Goal: Task Accomplishment & Management: Complete application form

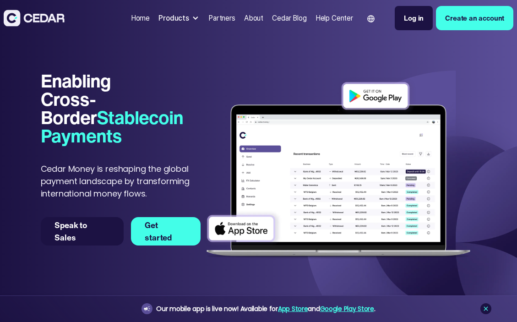
click at [459, 18] on link "Create an account" at bounding box center [474, 18] width 77 height 24
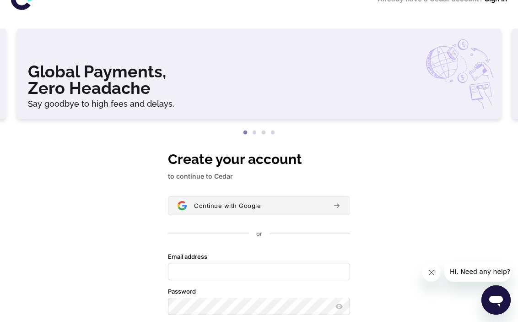
scroll to position [122, 0]
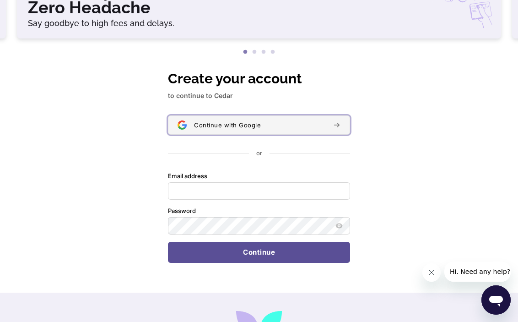
click at [292, 121] on div "Continue with Google" at bounding box center [260, 124] width 132 height 7
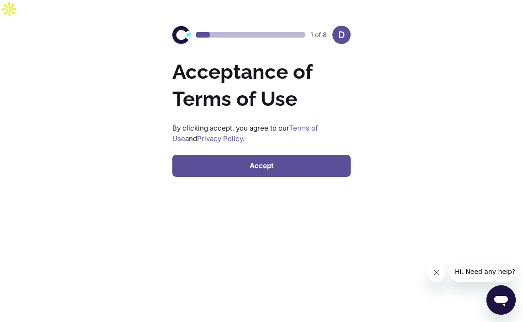
click at [230, 155] on button "Accept" at bounding box center [262, 166] width 178 height 22
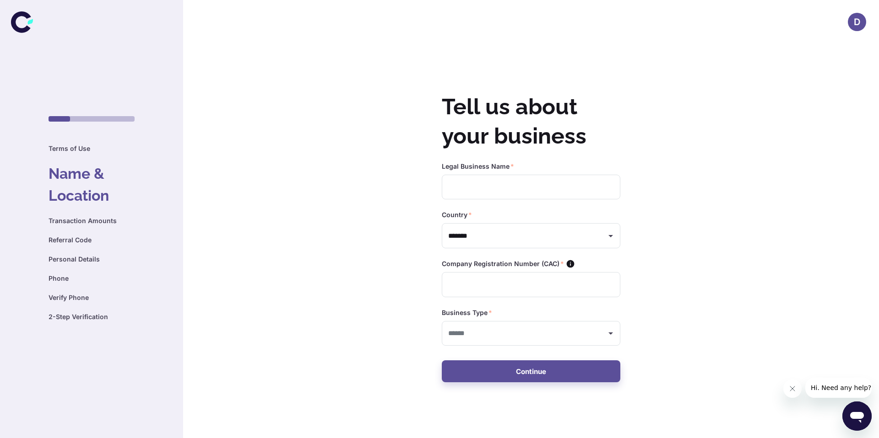
click at [86, 220] on h6 "Transaction Amounts" at bounding box center [92, 221] width 86 height 10
click at [102, 216] on h6 "Transaction Amounts" at bounding box center [92, 221] width 86 height 10
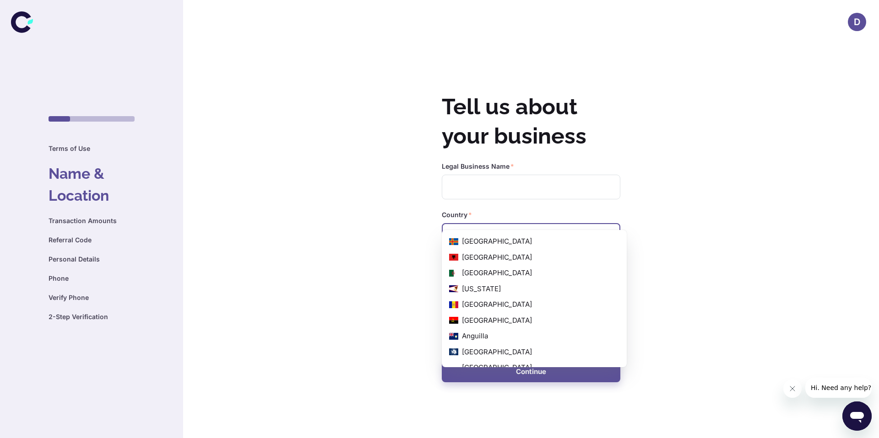
click at [480, 227] on input "*******" at bounding box center [524, 235] width 156 height 17
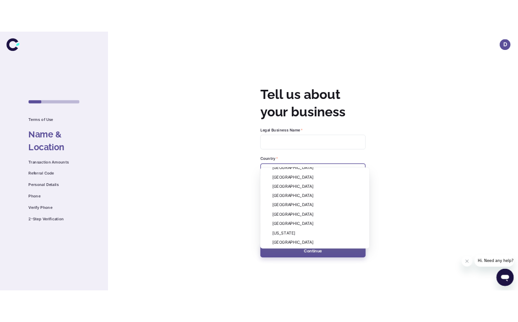
scroll to position [1179, 0]
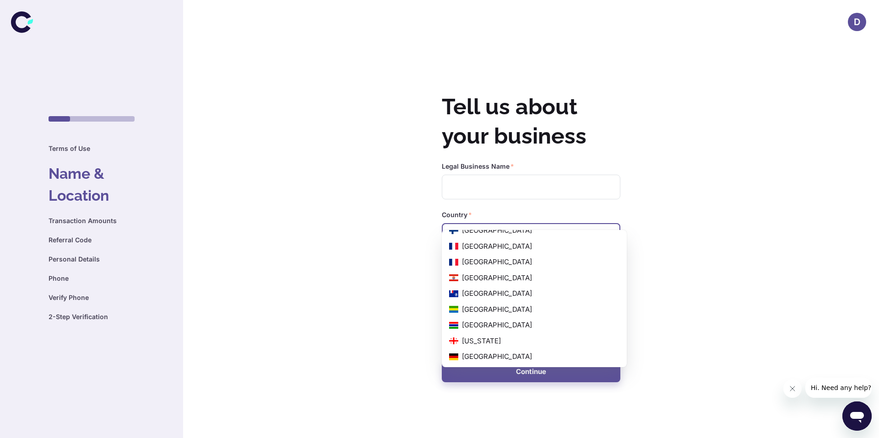
click at [523, 286] on div "D Tell us about your business Legal Business Name   * ​ Country   * ******* ​ C…" at bounding box center [439, 237] width 879 height 438
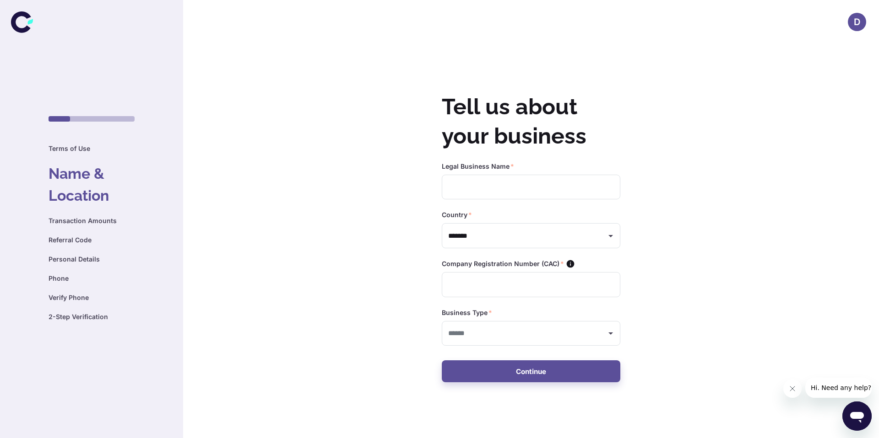
click at [75, 220] on h6 "Transaction Amounts" at bounding box center [92, 221] width 86 height 10
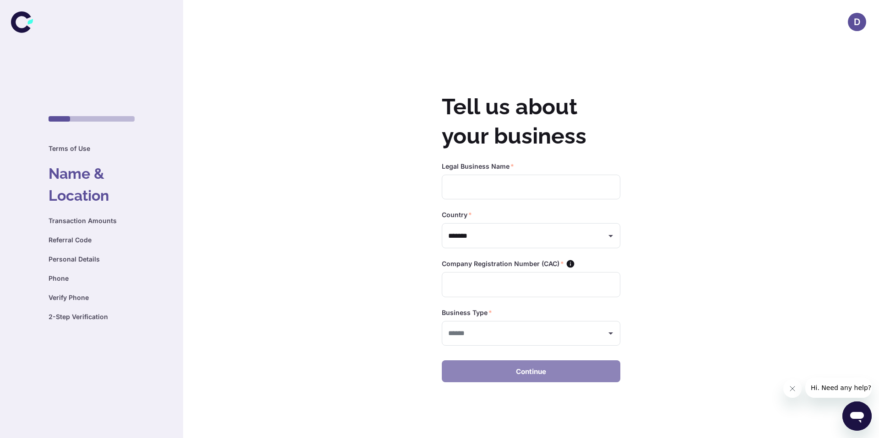
click at [523, 321] on button "Continue" at bounding box center [531, 372] width 178 height 22
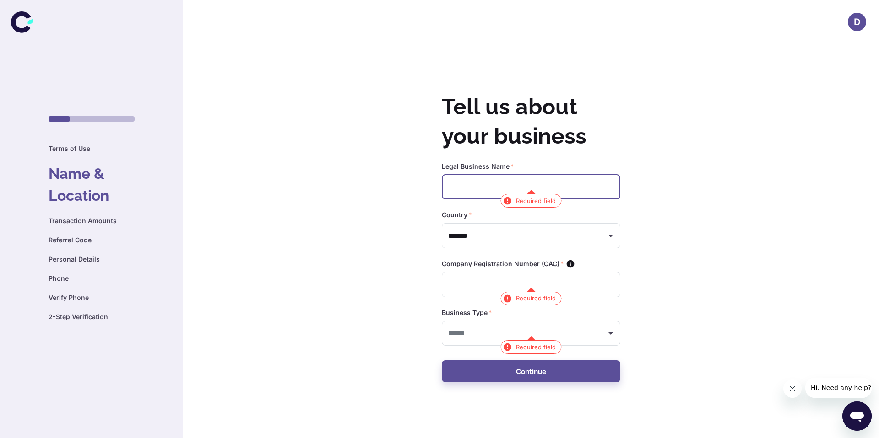
click at [457, 175] on input "text" at bounding box center [531, 187] width 178 height 25
click at [523, 321] on div "​" at bounding box center [531, 333] width 178 height 25
click at [291, 270] on div "D Tell us about your business Legal Business Name   * ​ Required field Country …" at bounding box center [439, 237] width 879 height 438
click at [477, 321] on div "​" at bounding box center [531, 333] width 178 height 25
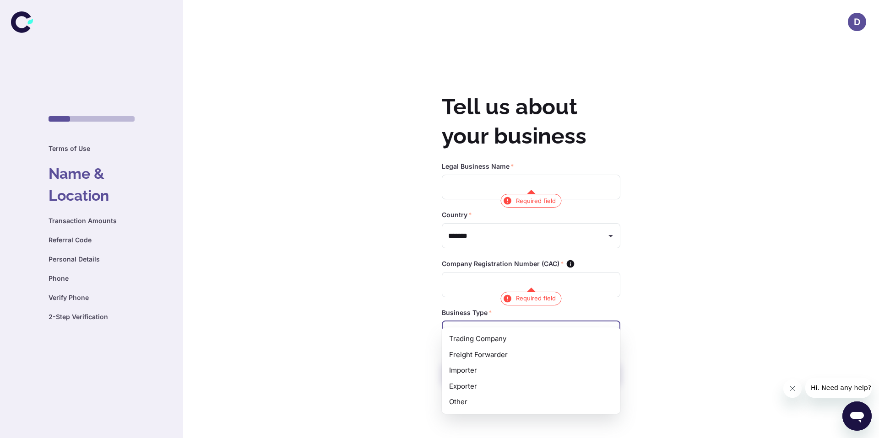
click at [79, 263] on h6 "Personal Details" at bounding box center [92, 259] width 86 height 10
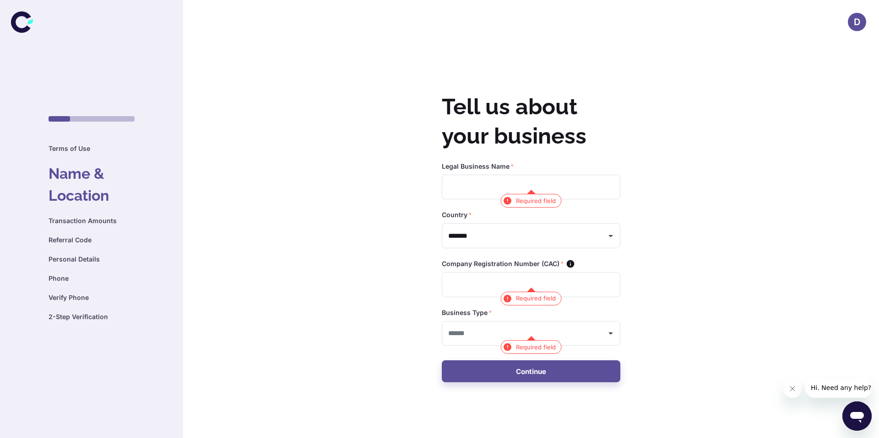
click at [88, 304] on div "Terms of Use Name & Location Transaction Amounts Referral Code Personal Details…" at bounding box center [92, 233] width 86 height 178
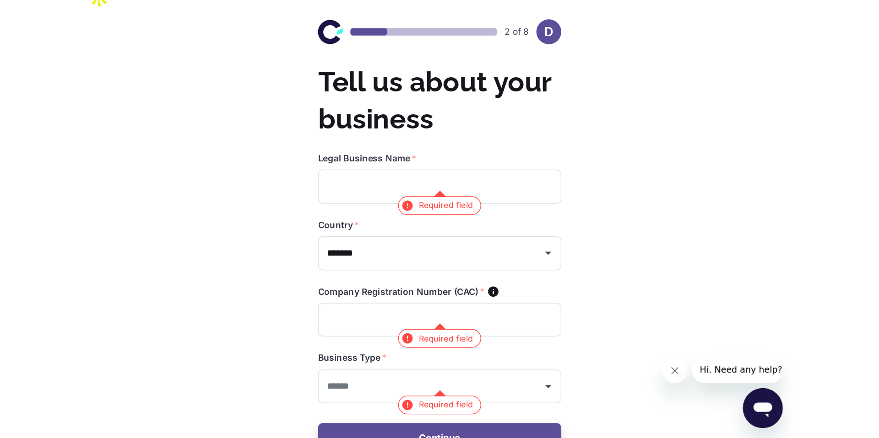
scroll to position [0, 0]
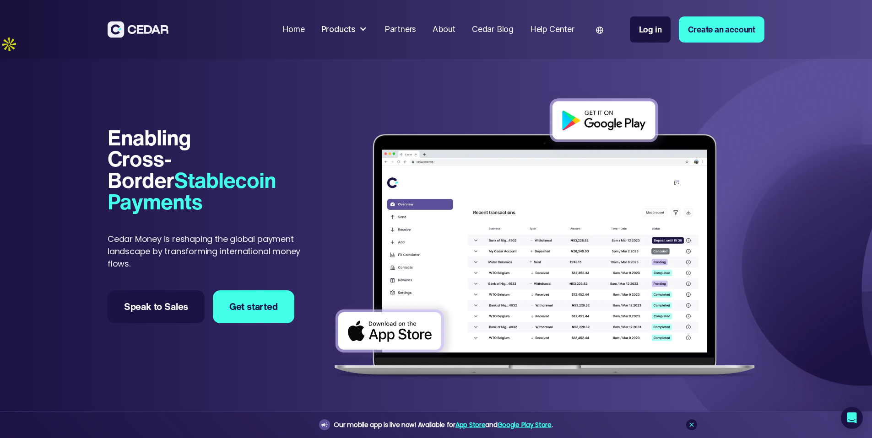
click at [372, 33] on div "Products" at bounding box center [344, 29] width 55 height 21
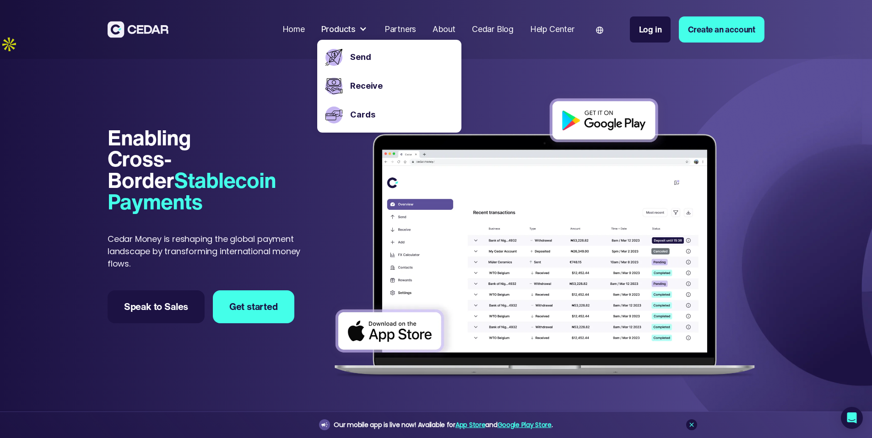
click at [574, 25] on div "Help Center" at bounding box center [552, 29] width 44 height 12
